Goal: Transaction & Acquisition: Purchase product/service

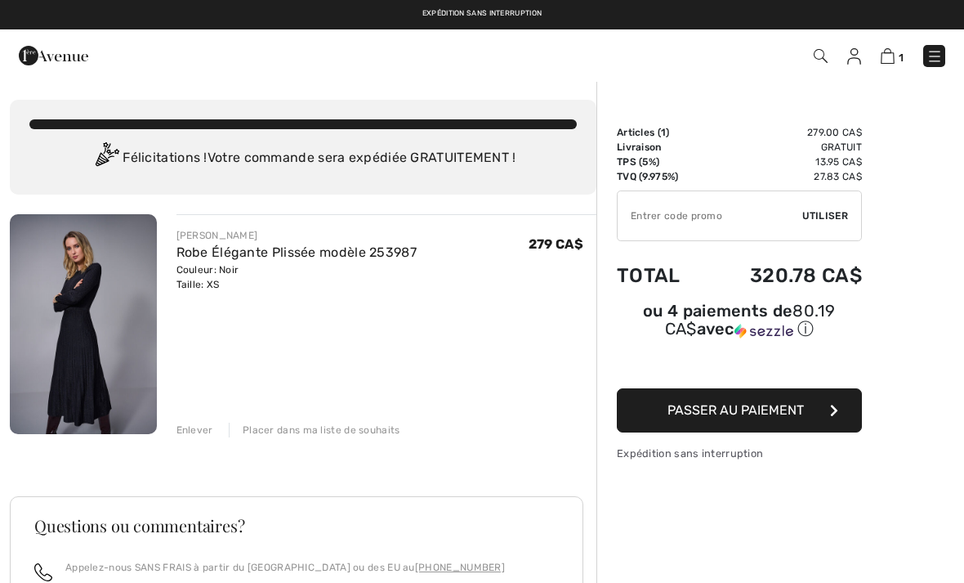
click at [78, 318] on img at bounding box center [83, 324] width 147 height 220
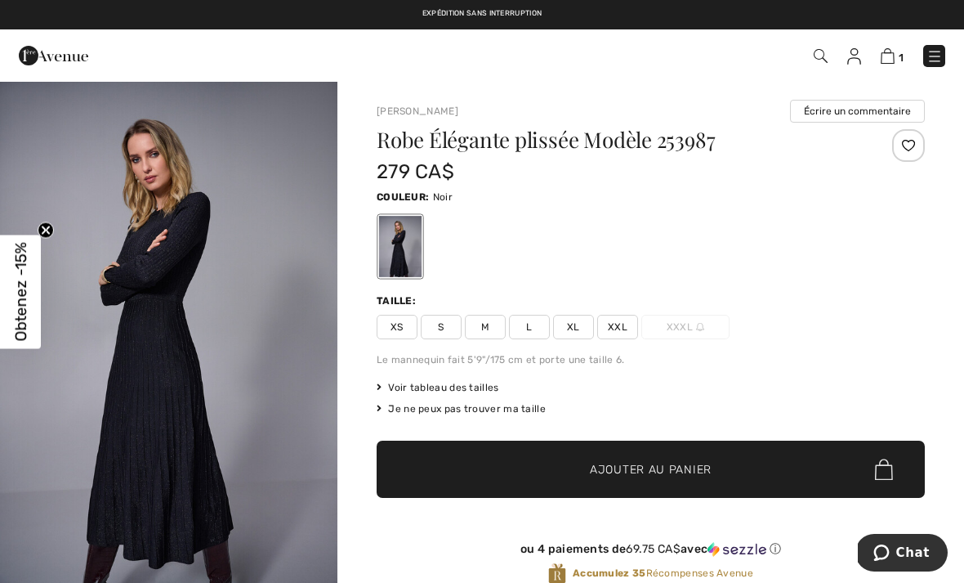
click at [158, 371] on img "1 / 5" at bounding box center [168, 333] width 337 height 507
click at [889, 56] on img at bounding box center [888, 56] width 14 height 16
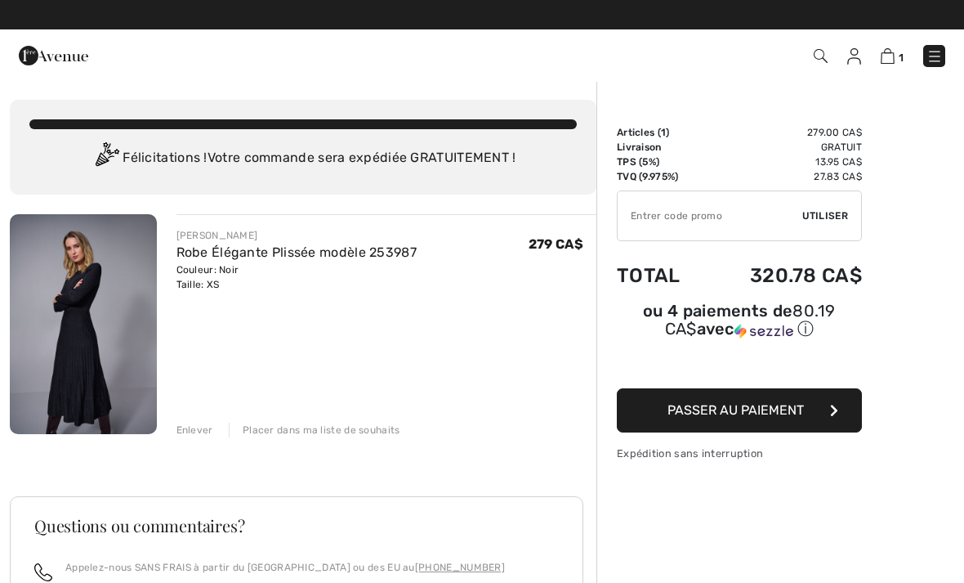
click at [853, 63] on img at bounding box center [854, 56] width 14 height 16
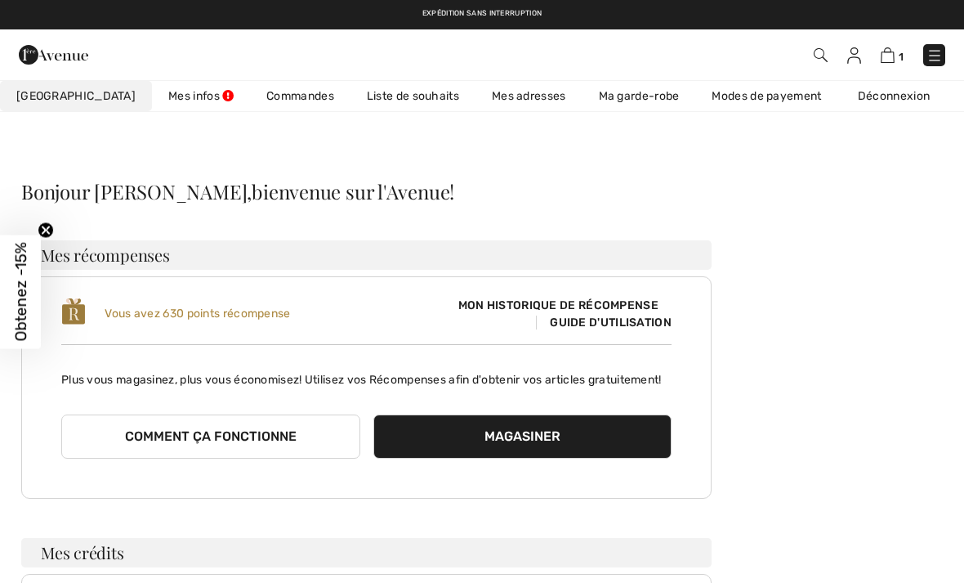
click at [628, 322] on span "Guide d'utilisation" at bounding box center [604, 322] width 136 height 14
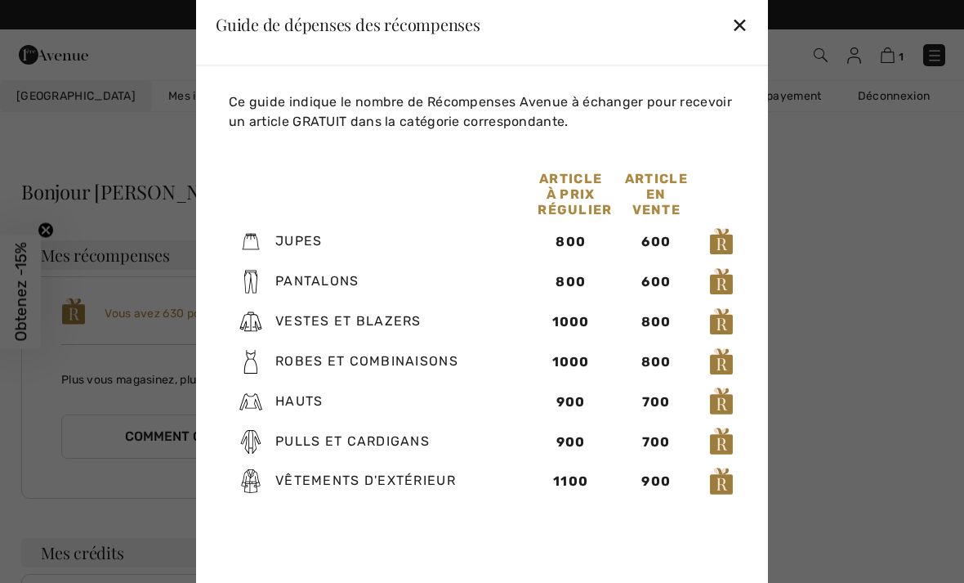
click at [742, 28] on div "✕" at bounding box center [739, 24] width 17 height 34
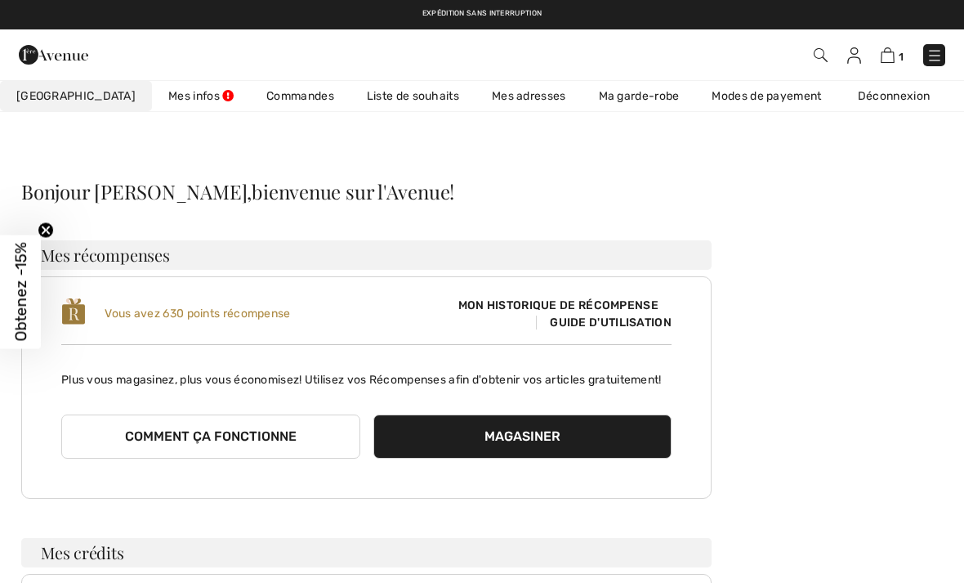
click at [850, 60] on img at bounding box center [854, 55] width 14 height 16
click at [892, 56] on img at bounding box center [888, 55] width 14 height 16
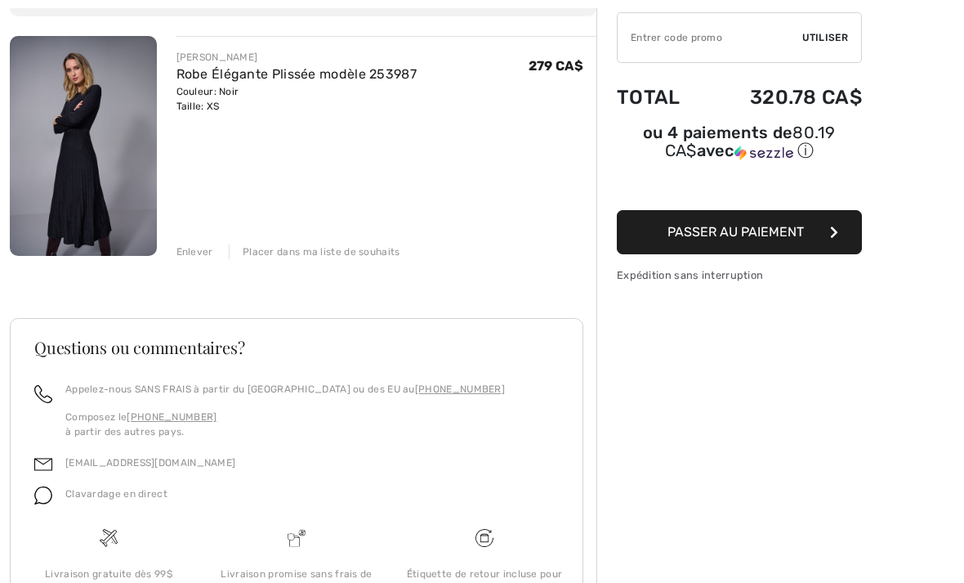
scroll to position [181, 0]
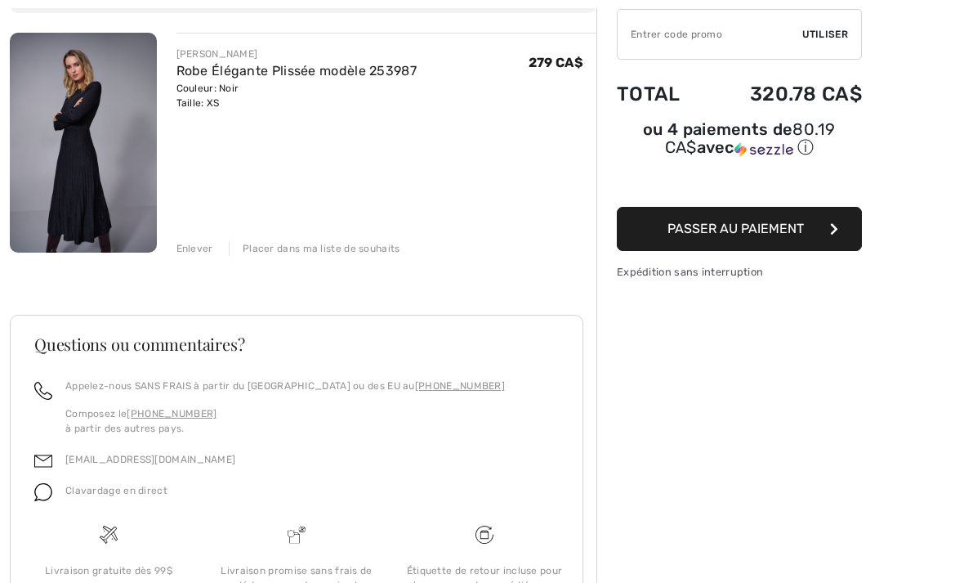
click at [784, 227] on span "Passer au paiement" at bounding box center [736, 229] width 136 height 16
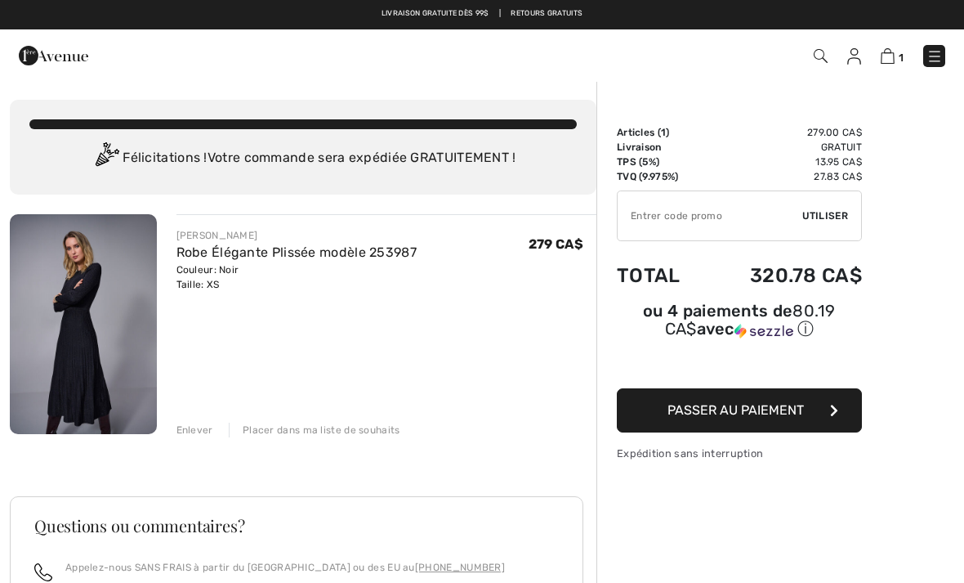
click at [92, 309] on img at bounding box center [83, 324] width 147 height 220
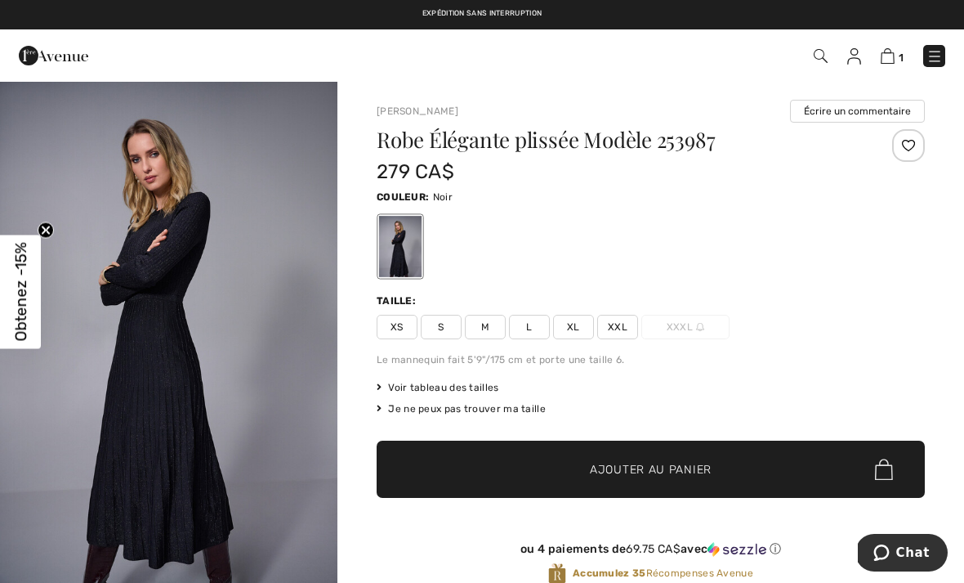
click at [173, 351] on img "1 / 5" at bounding box center [168, 333] width 337 height 507
